Goal: Task Accomplishment & Management: Use online tool/utility

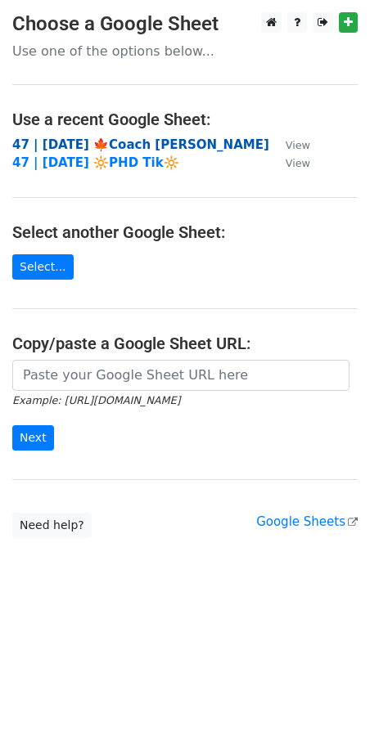
click at [110, 144] on strong "47 | SEP 11 '25 🍁Coach Tik" at bounding box center [140, 144] width 257 height 15
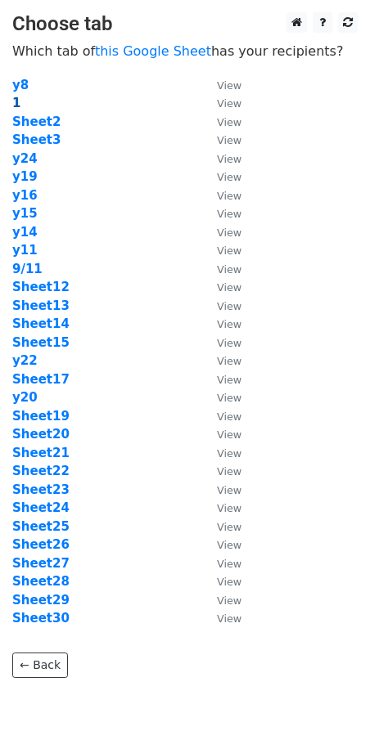
click at [14, 102] on strong "1" at bounding box center [16, 103] width 8 height 15
click at [39, 126] on strong "Sheet2" at bounding box center [36, 122] width 48 height 15
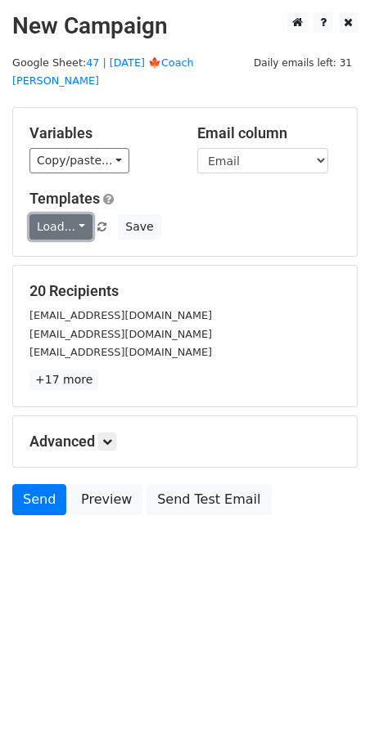
click at [45, 214] on link "Load..." at bounding box center [60, 226] width 63 height 25
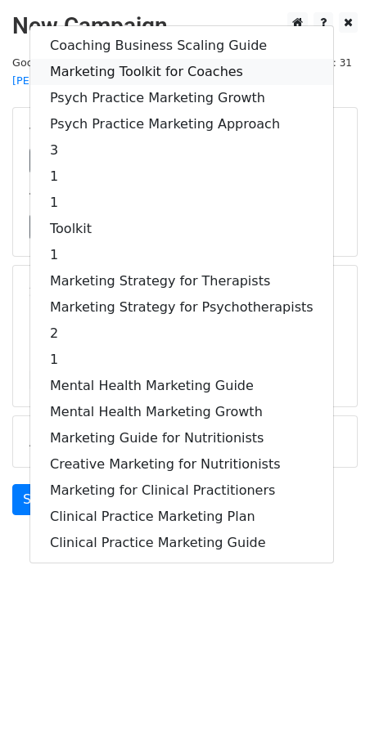
click at [135, 59] on link "Marketing Toolkit for Coaches" at bounding box center [181, 72] width 303 height 26
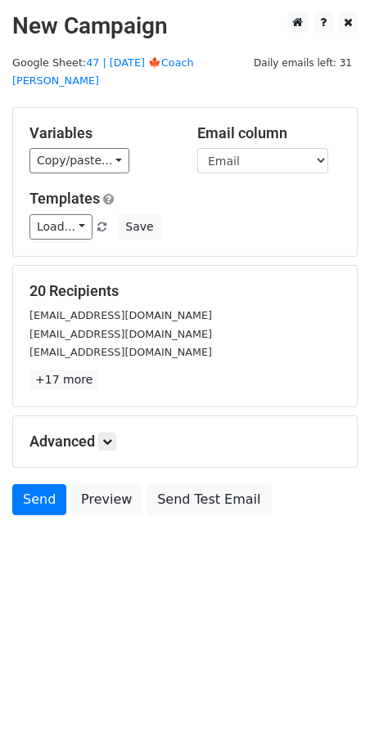
click at [100, 433] on h5 "Advanced" at bounding box center [184, 442] width 311 height 18
click at [111, 437] on icon at bounding box center [107, 442] width 10 height 10
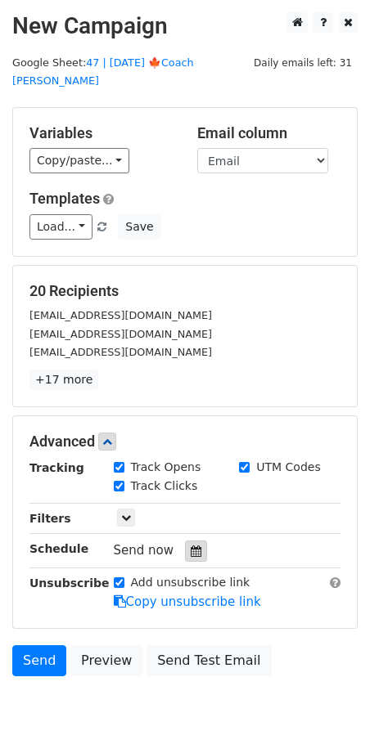
click at [191, 546] on icon at bounding box center [196, 551] width 11 height 11
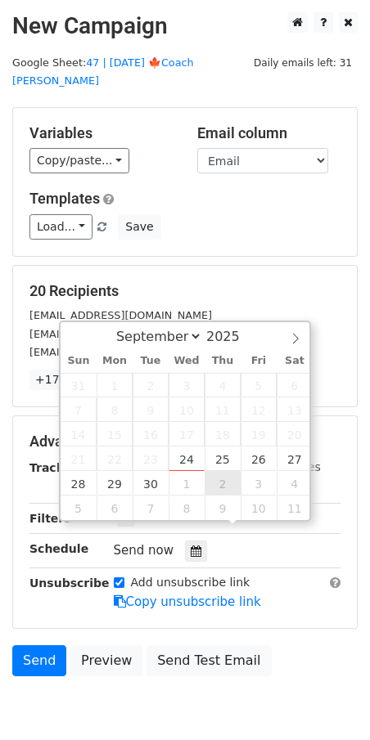
type input "2025-10-02 12:00"
select select "9"
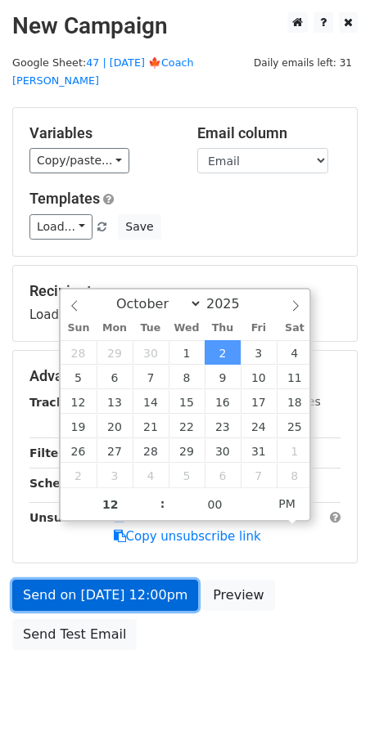
click at [121, 583] on link "Send on Oct 2 at 12:00pm" at bounding box center [105, 595] width 186 height 31
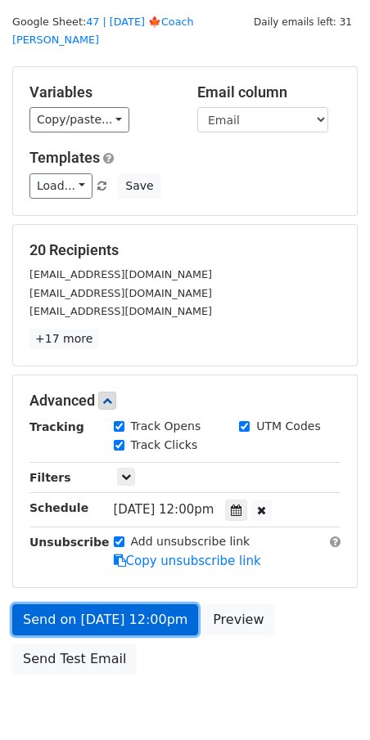
scroll to position [43, 0]
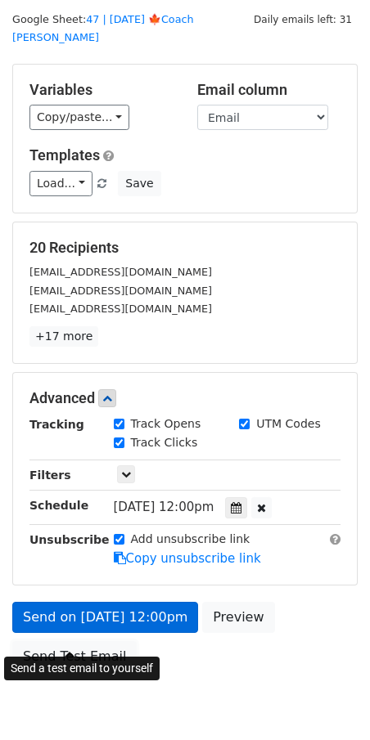
click at [84, 641] on link "Send Test Email" at bounding box center [74, 656] width 124 height 31
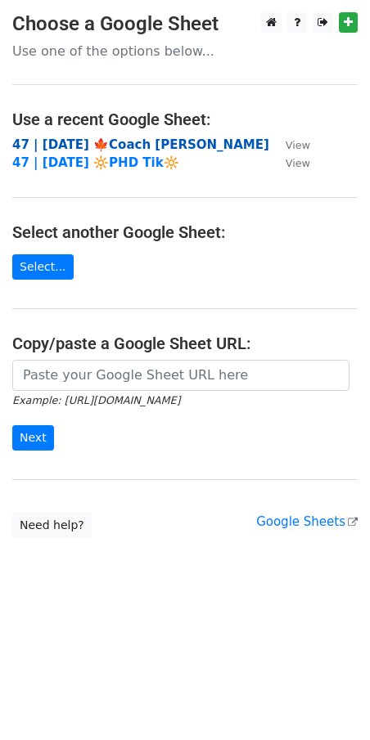
click at [139, 137] on strong "47 | [DATE] 🍁Coach [PERSON_NAME]" at bounding box center [140, 144] width 257 height 15
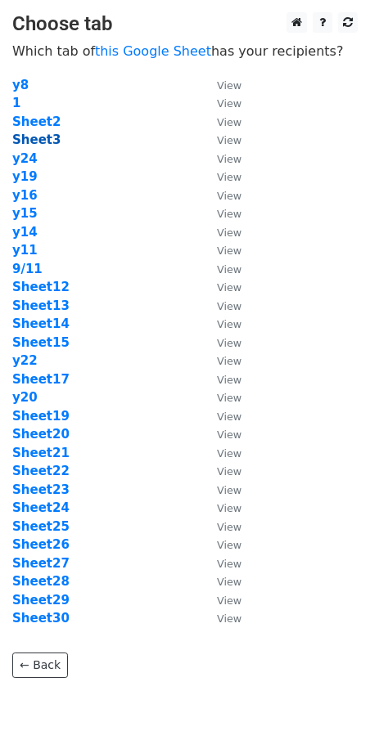
click at [33, 137] on strong "Sheet3" at bounding box center [36, 139] width 48 height 15
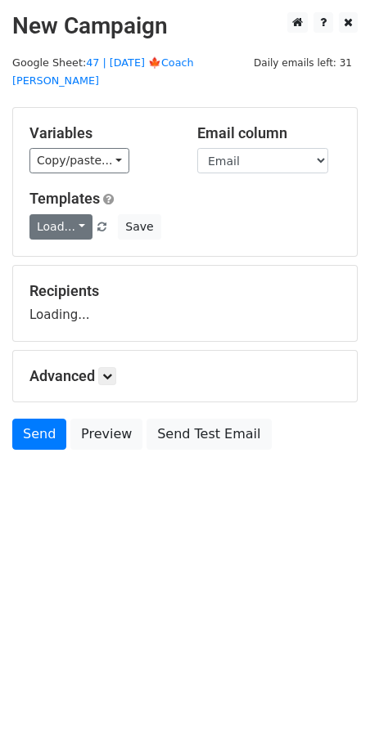
click at [66, 216] on link "Load..." at bounding box center [60, 226] width 63 height 25
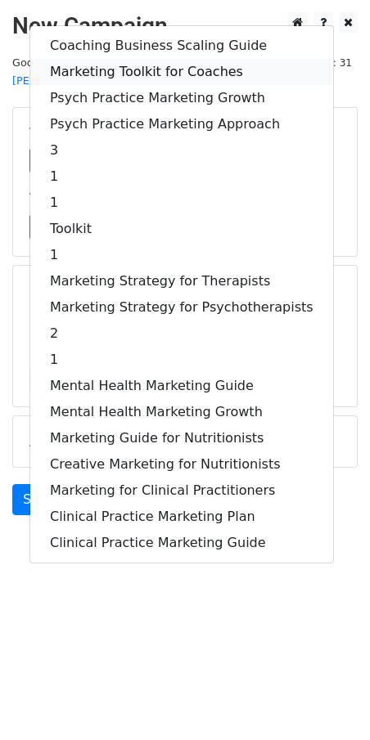
click at [145, 59] on link "Marketing Toolkit for Coaches" at bounding box center [181, 72] width 303 height 26
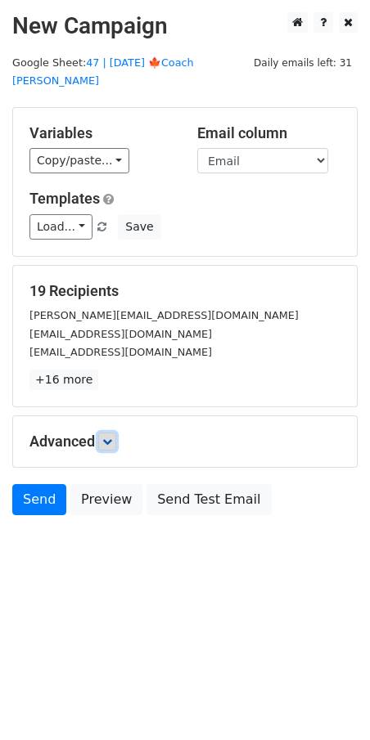
click at [105, 437] on icon at bounding box center [107, 442] width 10 height 10
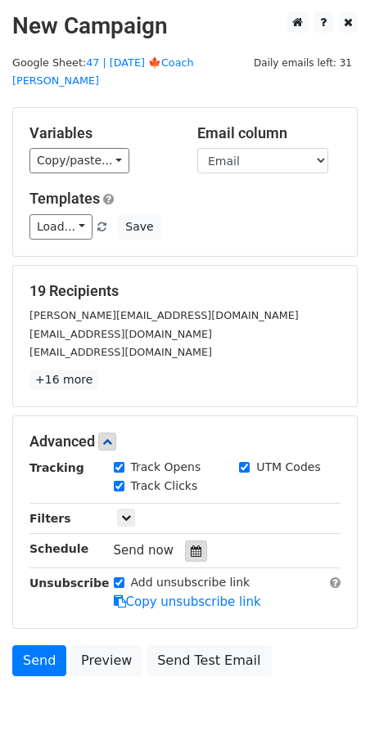
click at [191, 546] on icon at bounding box center [196, 551] width 11 height 11
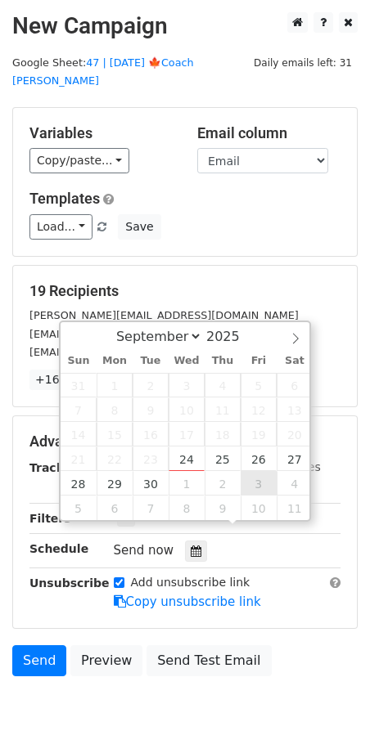
type input "[DATE] 12:00"
select select "9"
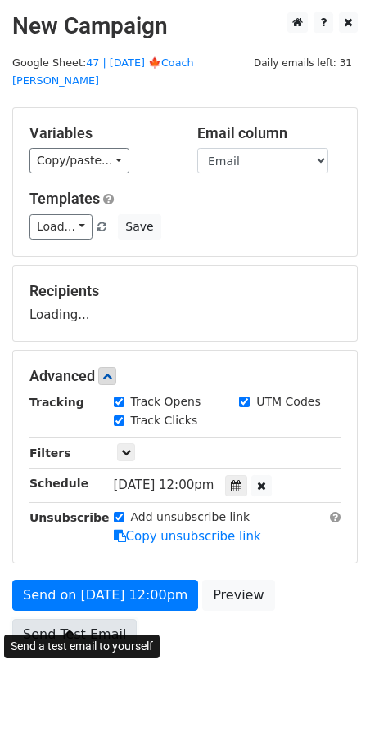
click at [63, 619] on link "Send Test Email" at bounding box center [74, 634] width 124 height 31
